Goal: Information Seeking & Learning: Learn about a topic

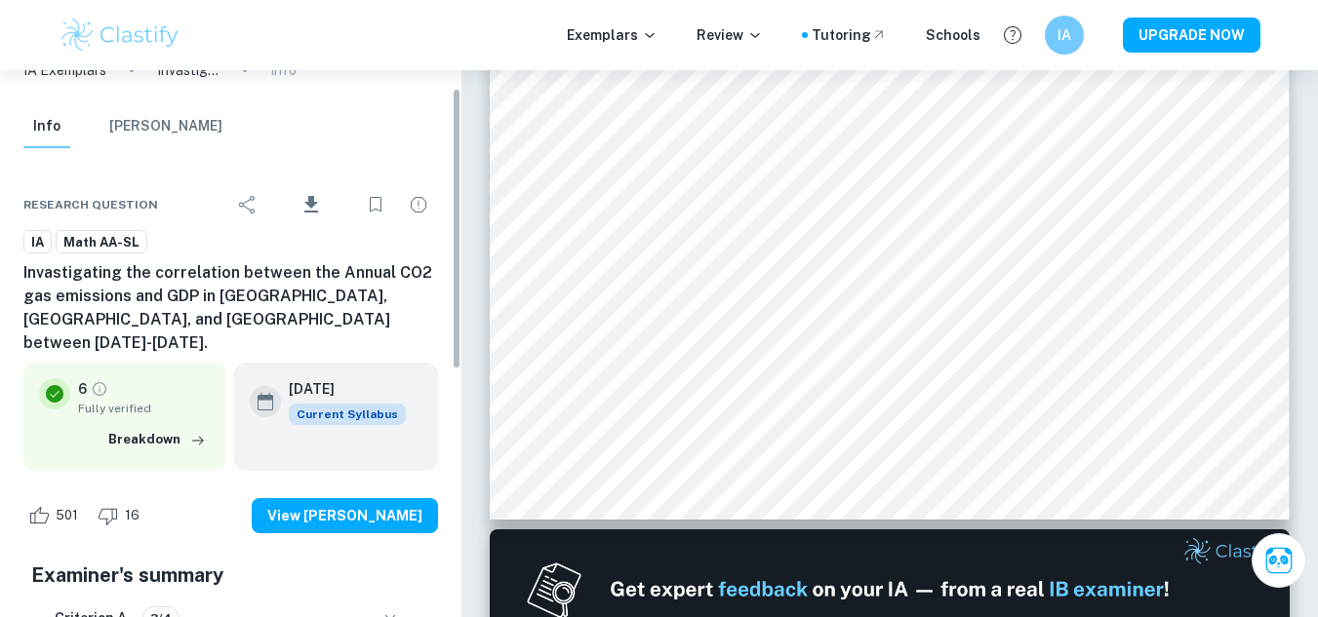
scroll to position [35, 0]
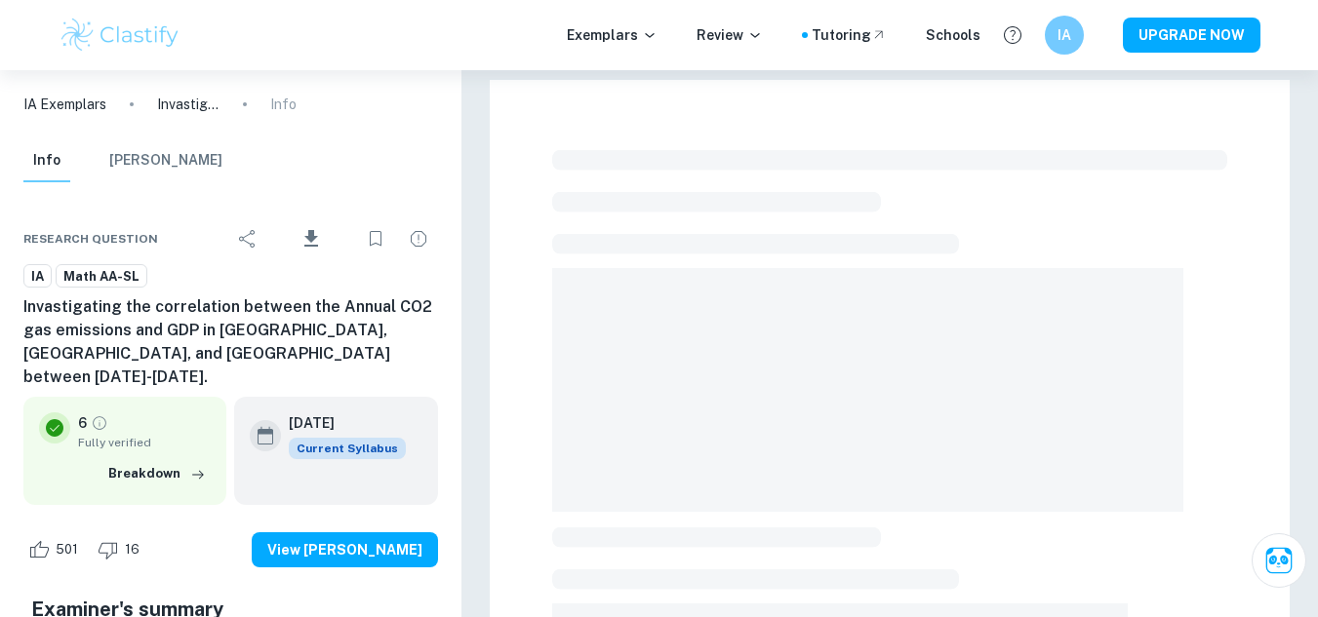
checkbox input "true"
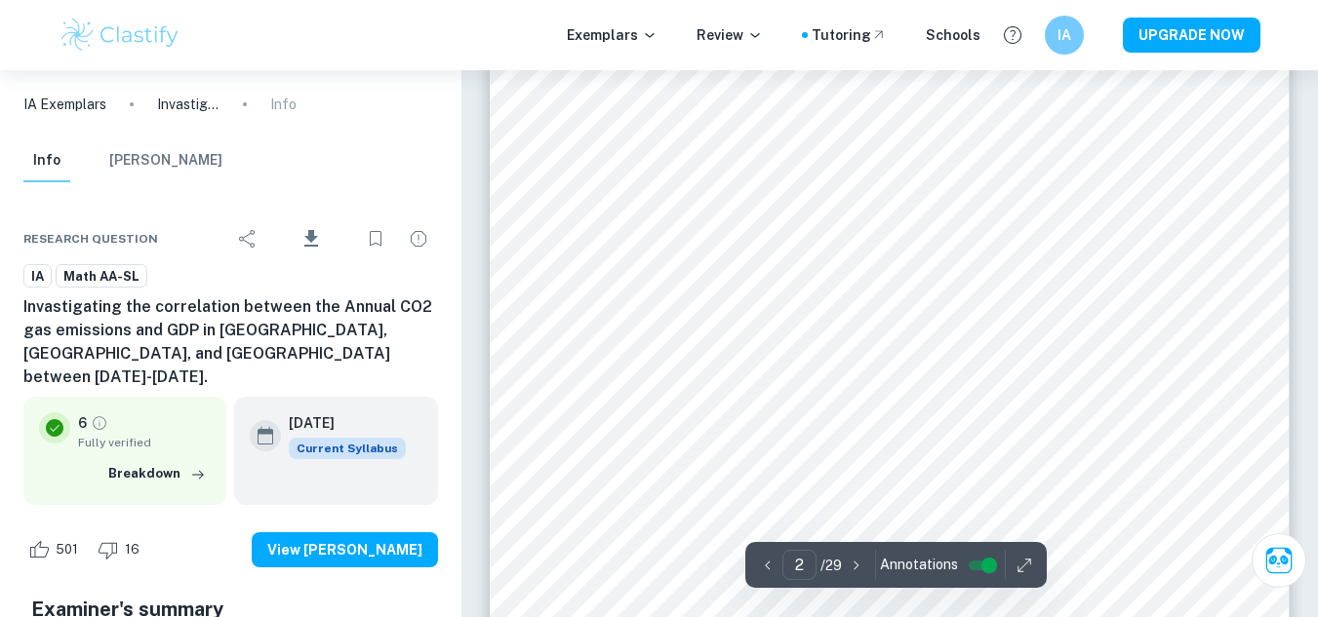
scroll to position [1258, 0]
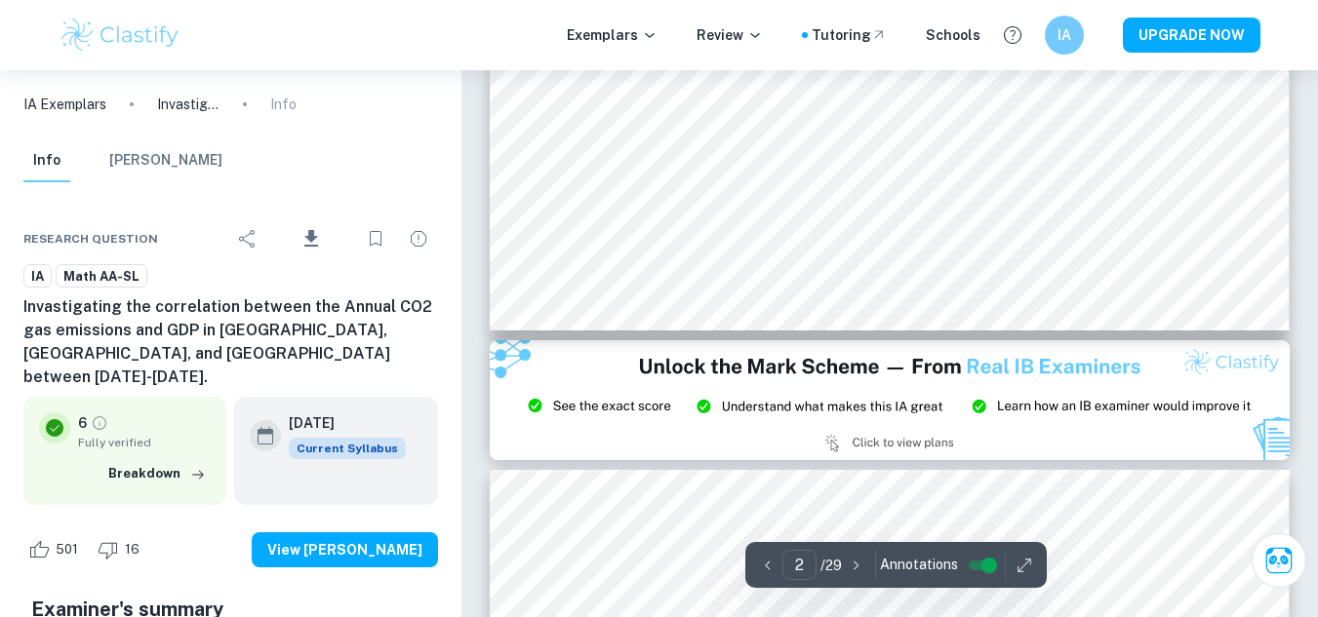
type input "3"
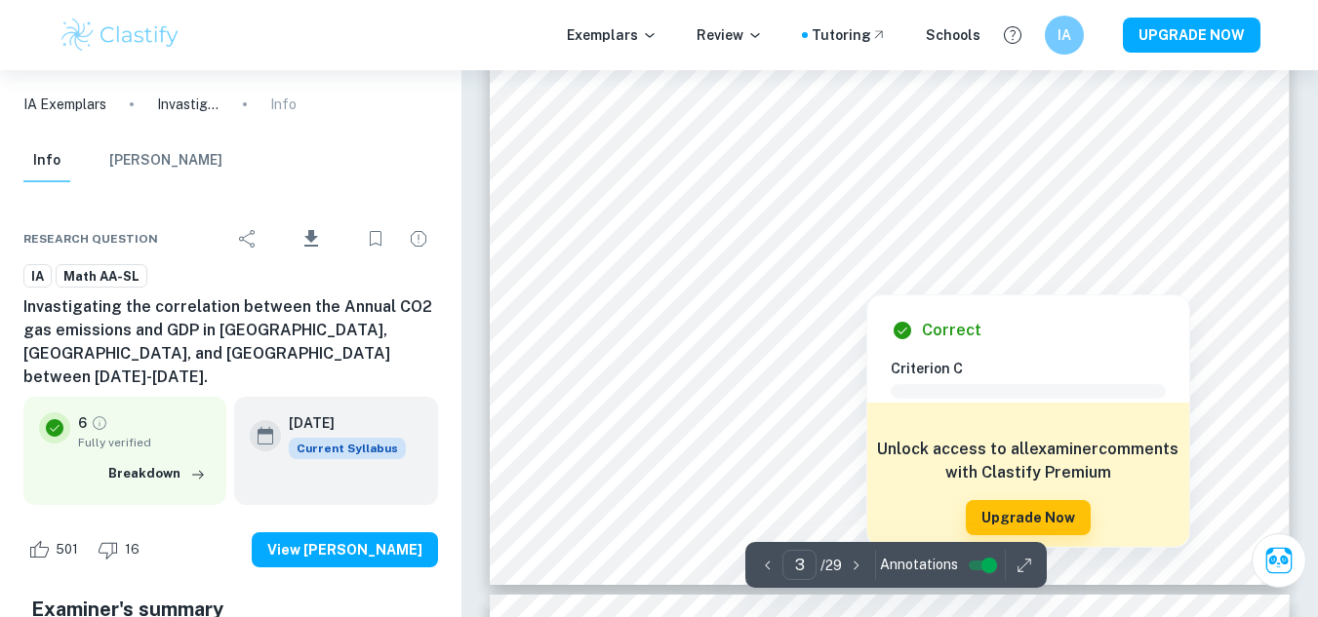
scroll to position [2888, 0]
